Goal: Transaction & Acquisition: Purchase product/service

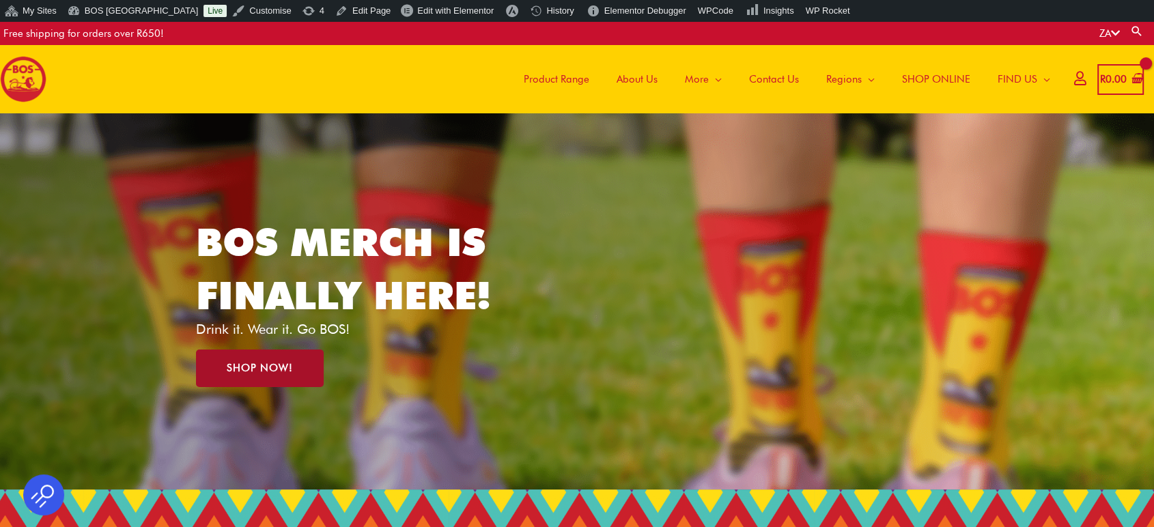
click at [289, 375] on link "SHOP NOW!" at bounding box center [260, 368] width 128 height 38
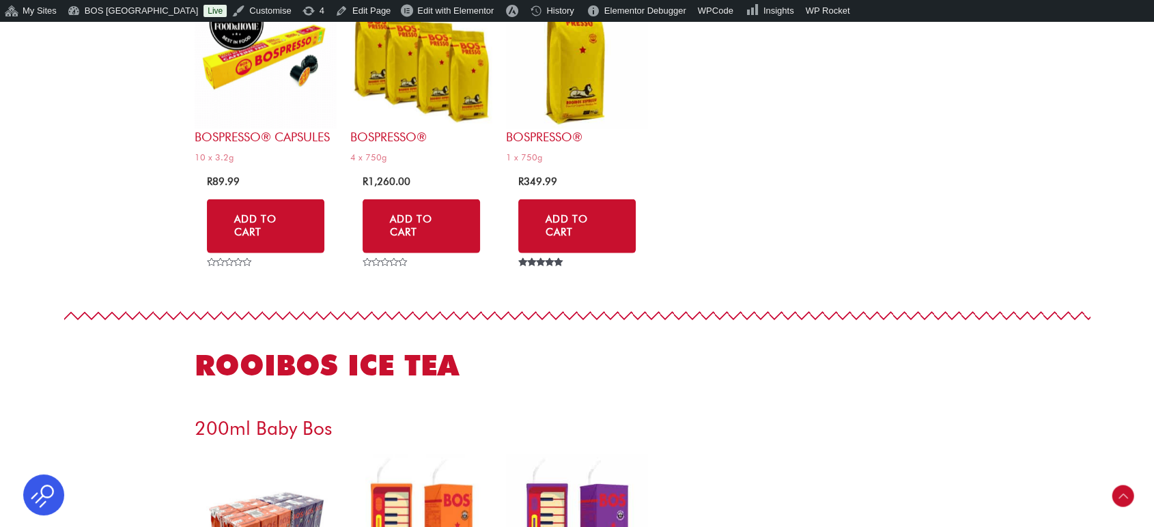
scroll to position [2572, 0]
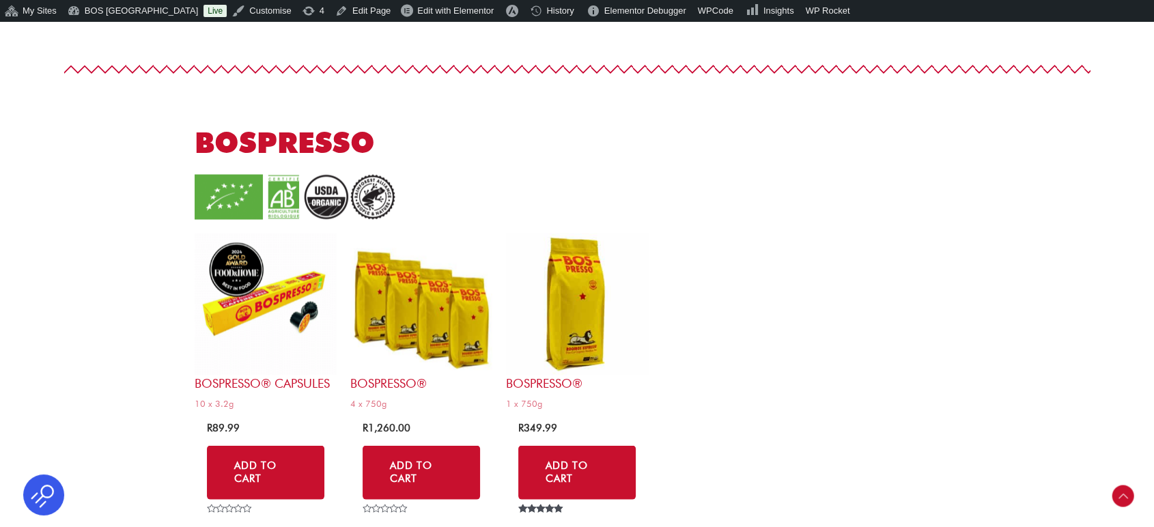
drag, startPoint x: 733, startPoint y: 302, endPoint x: 686, endPoint y: 300, distance: 47.1
click at [686, 302] on ul "BOSpresso® Capsules 10 x 3.2g R 89.99 Add to Cart Rated 0 out of 5 BOSpresso® 4…" at bounding box center [577, 375] width 765 height 284
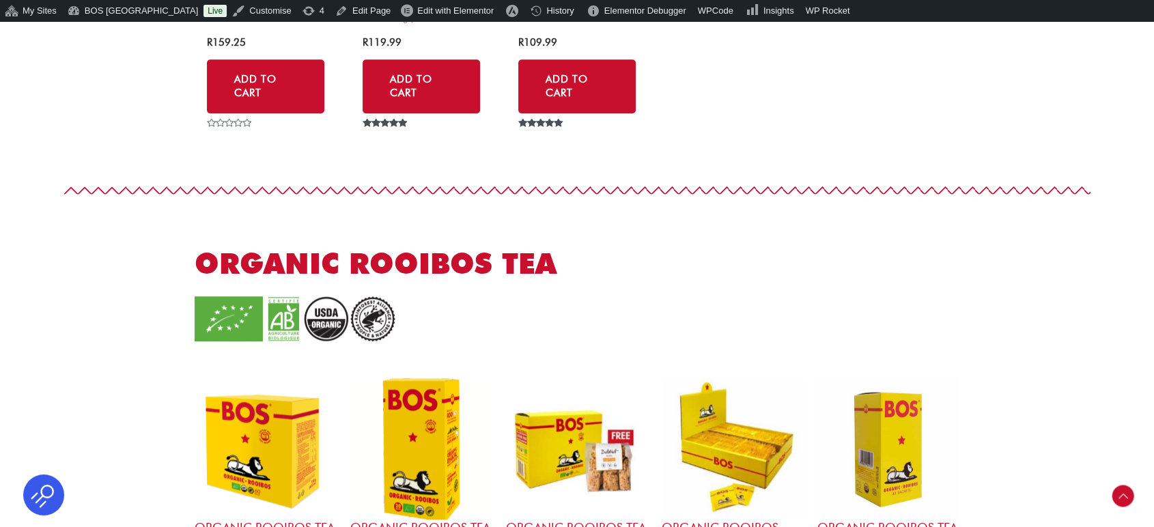
scroll to position [1207, 0]
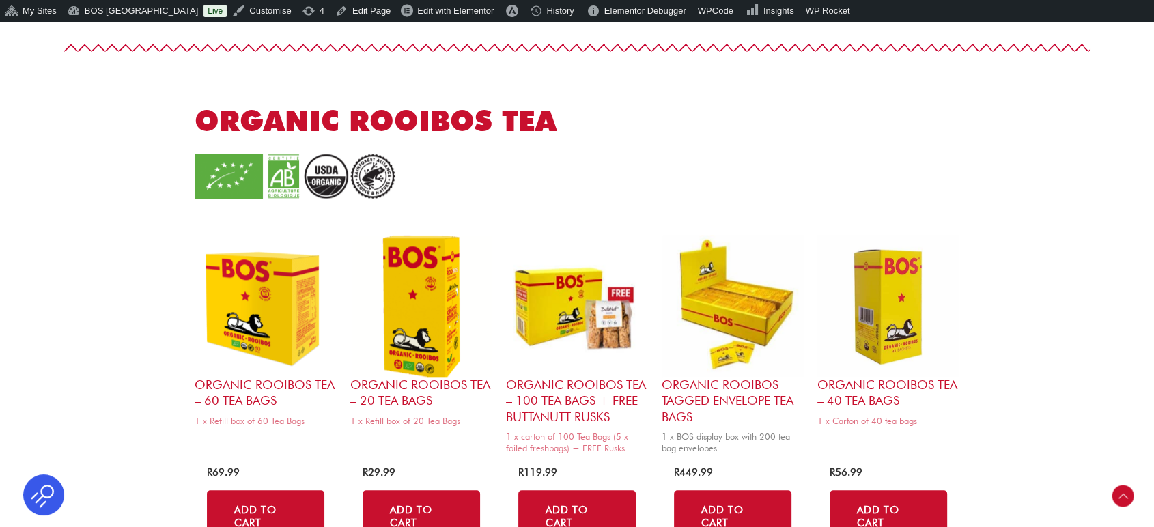
click at [718, 299] on img at bounding box center [732, 306] width 142 height 142
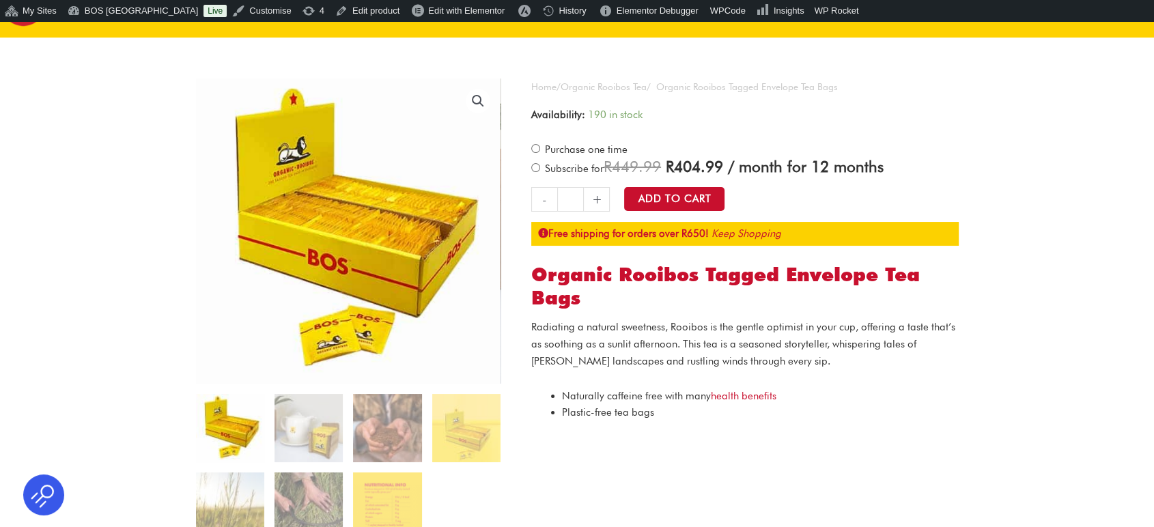
scroll to position [76, 0]
